Goal: Check status: Check status

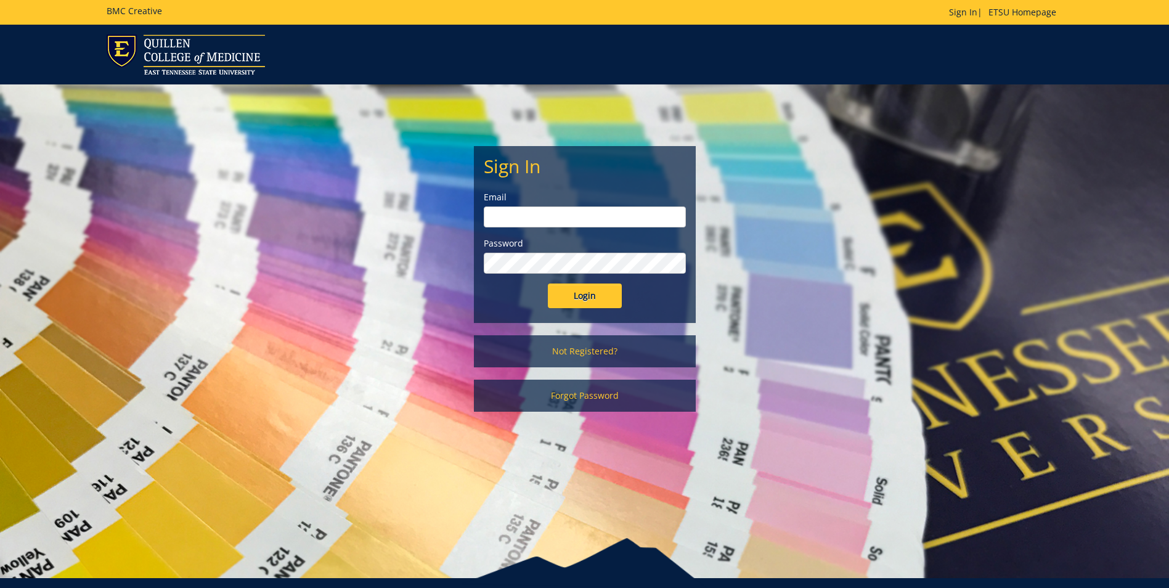
click at [518, 212] on input "email" at bounding box center [585, 216] width 202 height 21
type input "[EMAIL_ADDRESS][DOMAIN_NAME]"
click at [582, 296] on input "Login" at bounding box center [585, 296] width 74 height 25
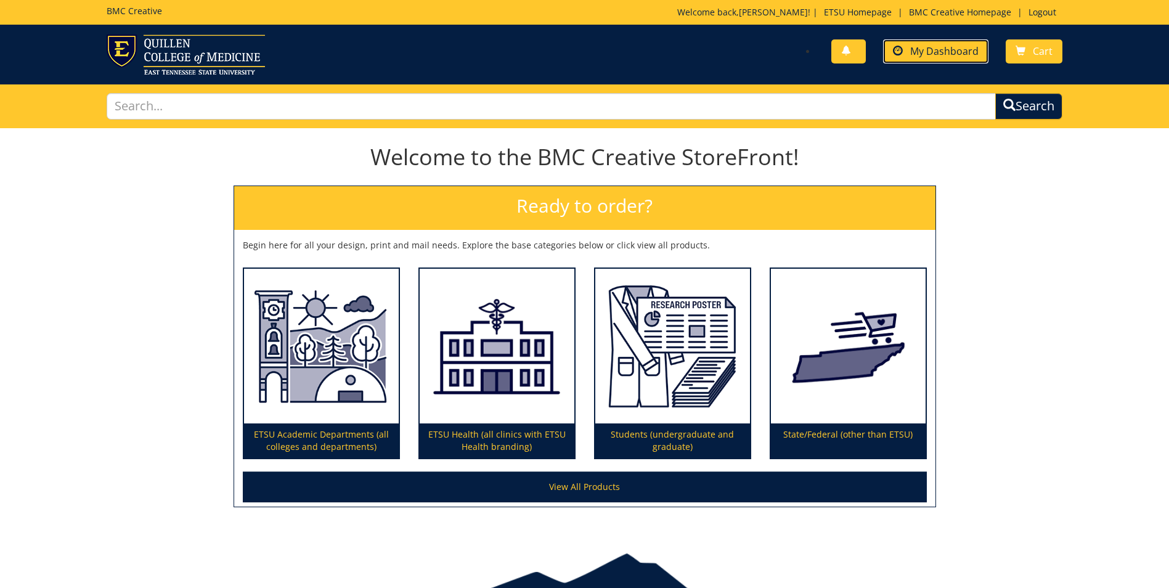
click at [937, 50] on span "My Dashboard" at bounding box center [944, 51] width 68 height 14
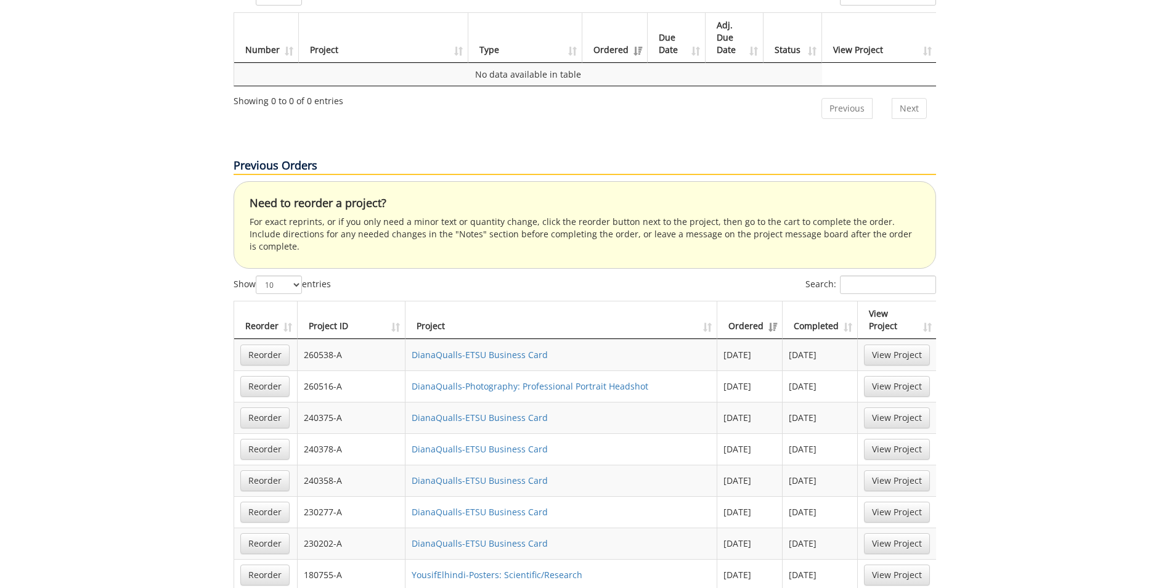
scroll to position [729, 0]
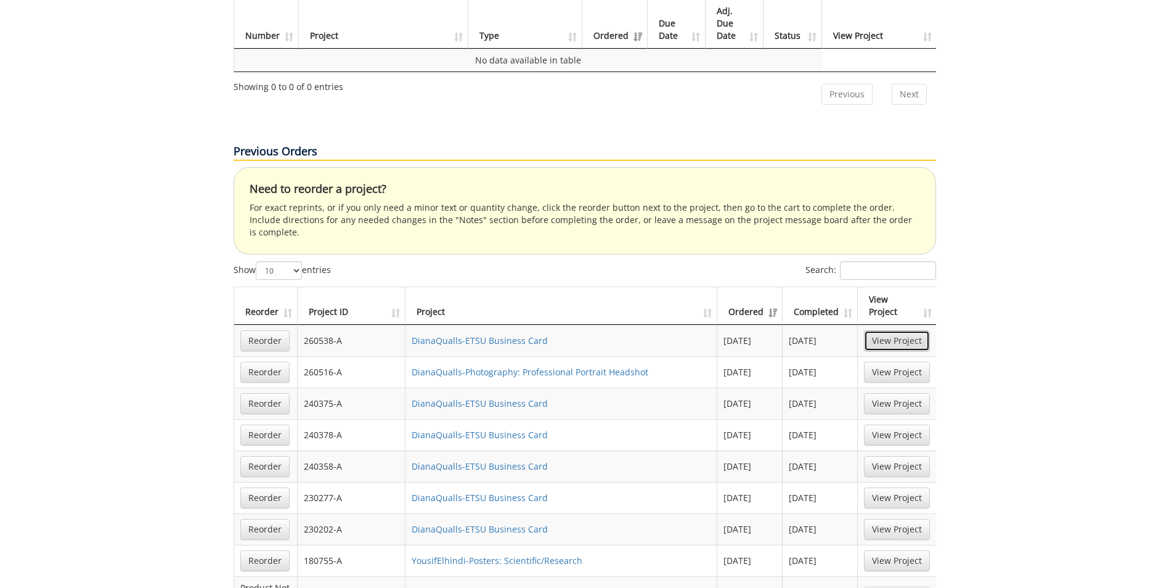
click at [893, 330] on link "View Project" at bounding box center [897, 340] width 66 height 21
click at [890, 362] on link "View Project" at bounding box center [897, 372] width 66 height 21
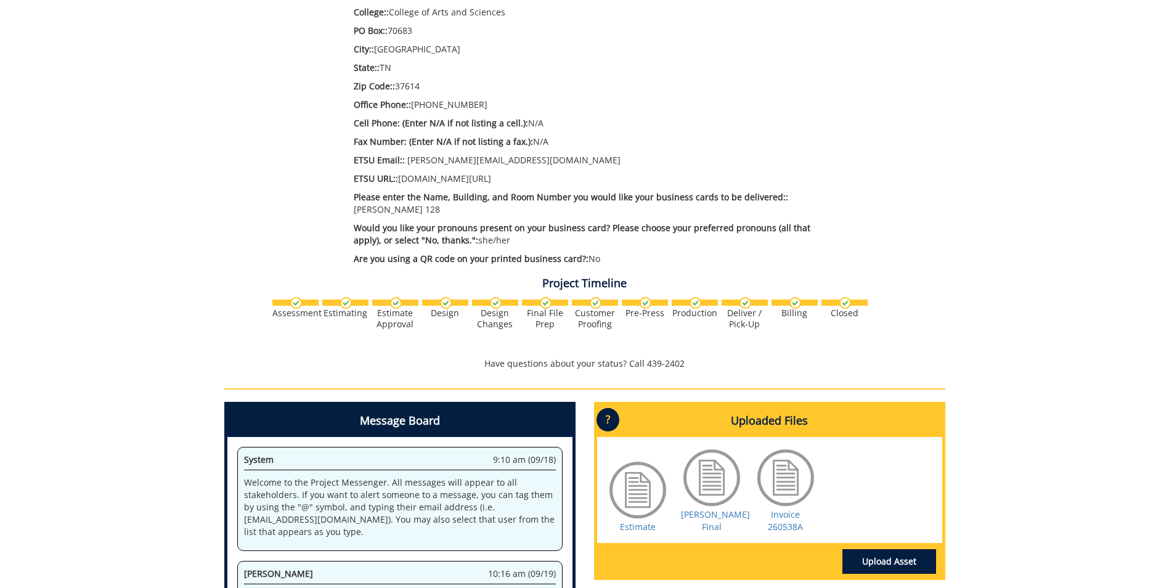
scroll to position [480, 0]
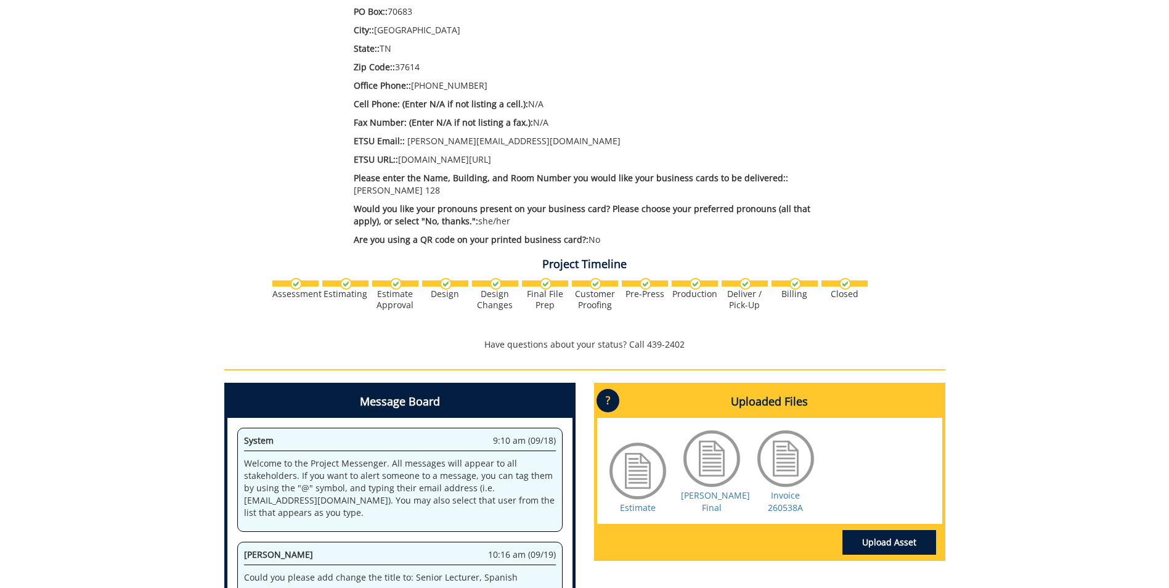
click at [788, 454] on div at bounding box center [786, 459] width 62 height 62
click at [783, 489] on link "Invoice 260538A" at bounding box center [785, 501] width 35 height 24
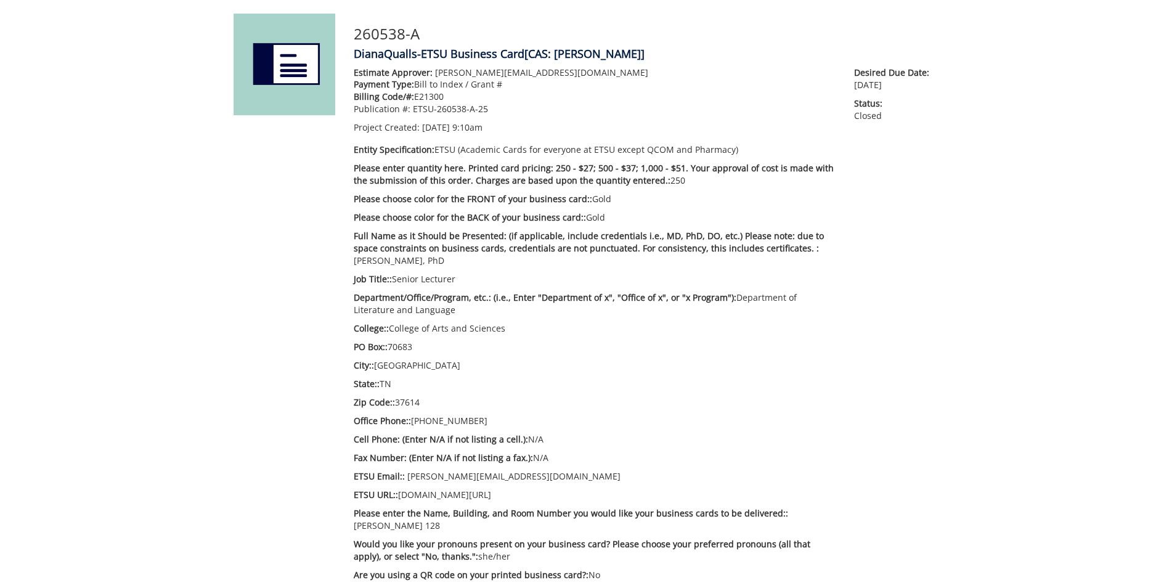
scroll to position [143, 0]
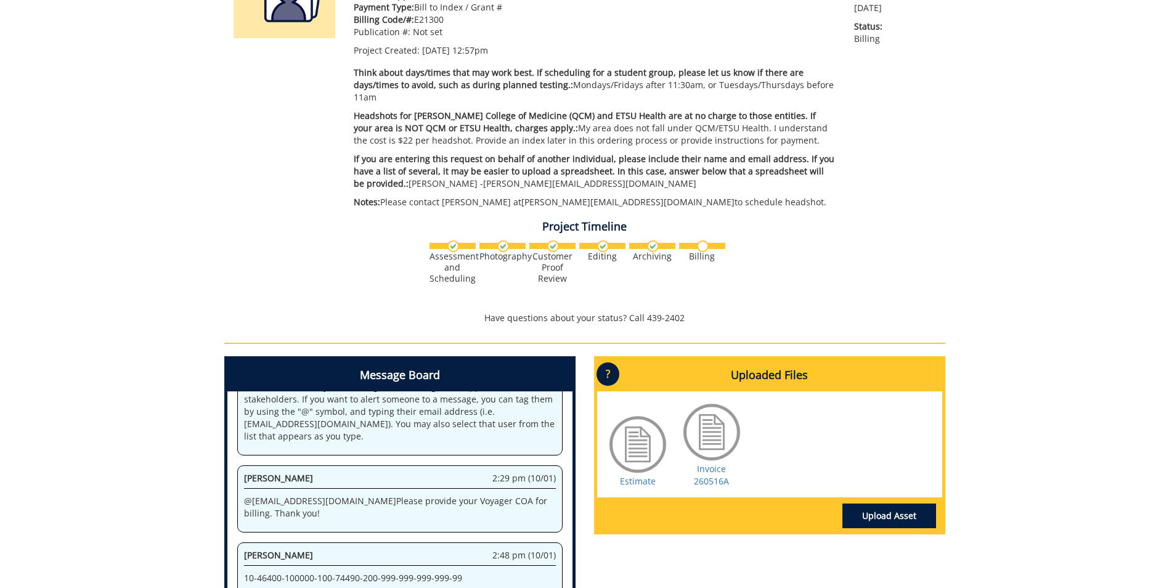
scroll to position [229, 0]
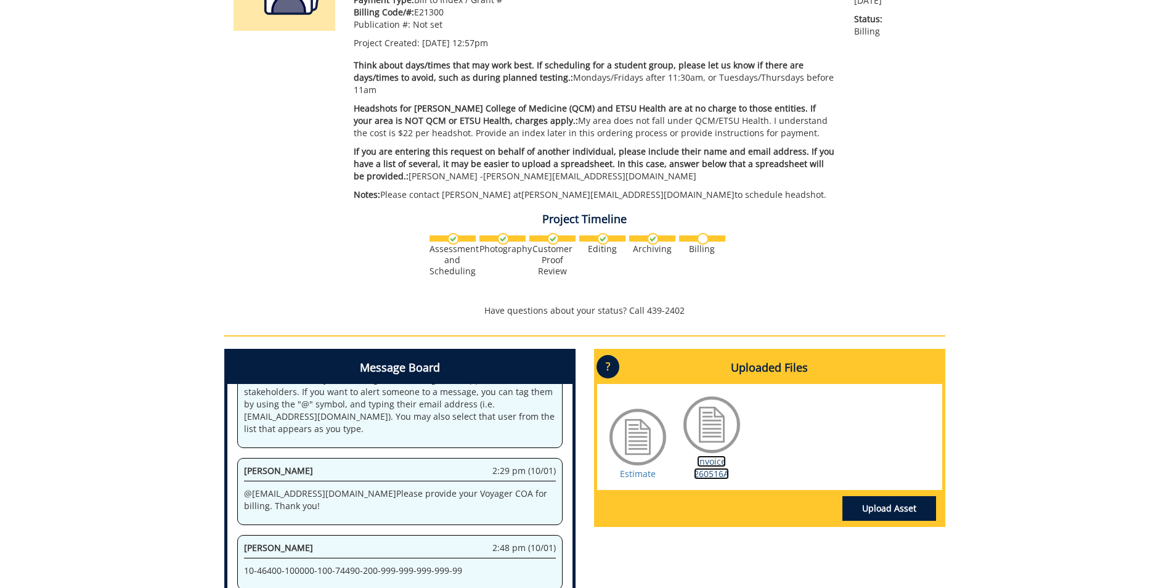
click at [714, 455] on link "Invoice 260516A" at bounding box center [711, 467] width 35 height 24
